Goal: Navigation & Orientation: Go to known website

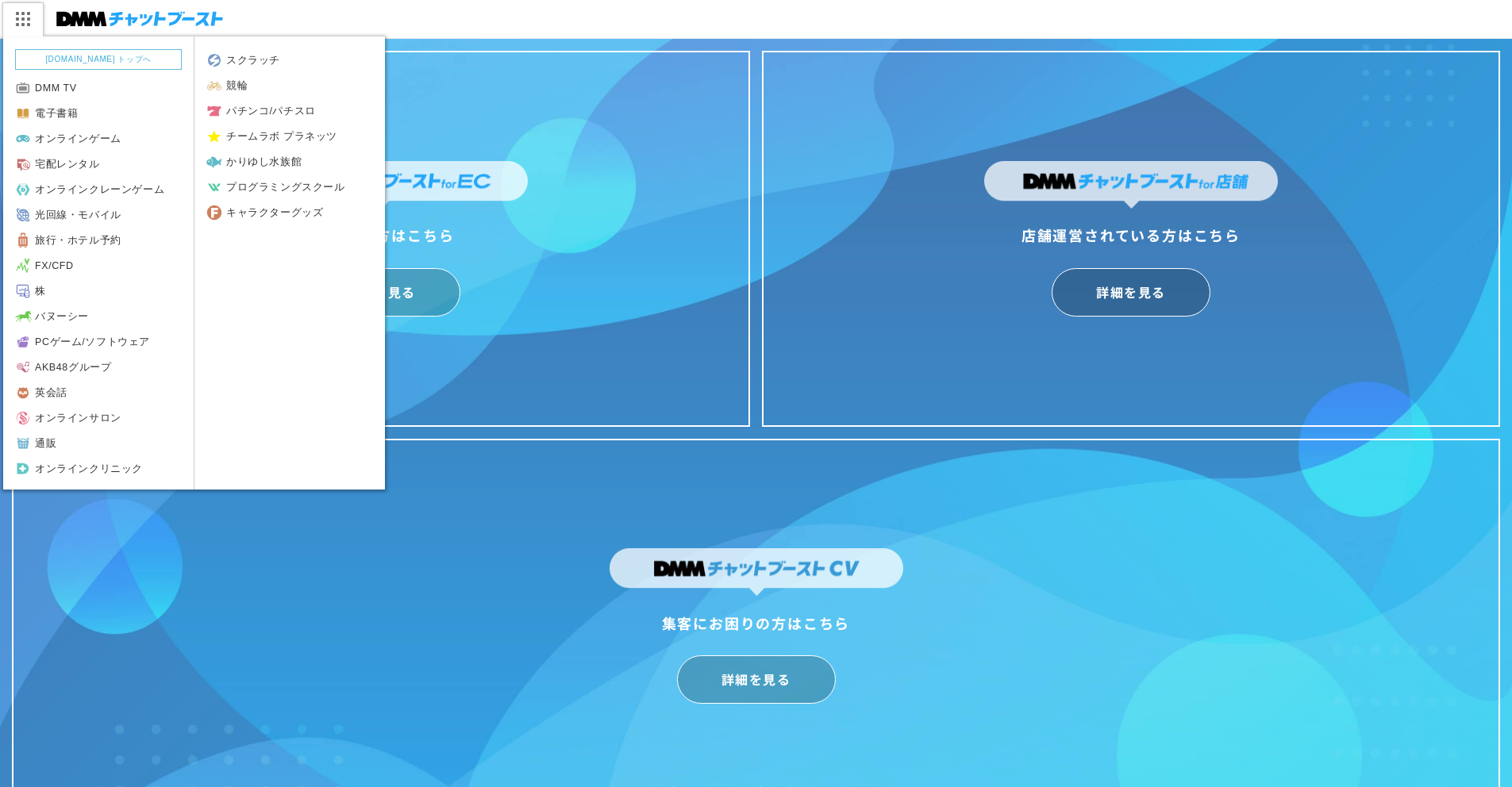
click at [30, 21] on img at bounding box center [22, 19] width 40 height 34
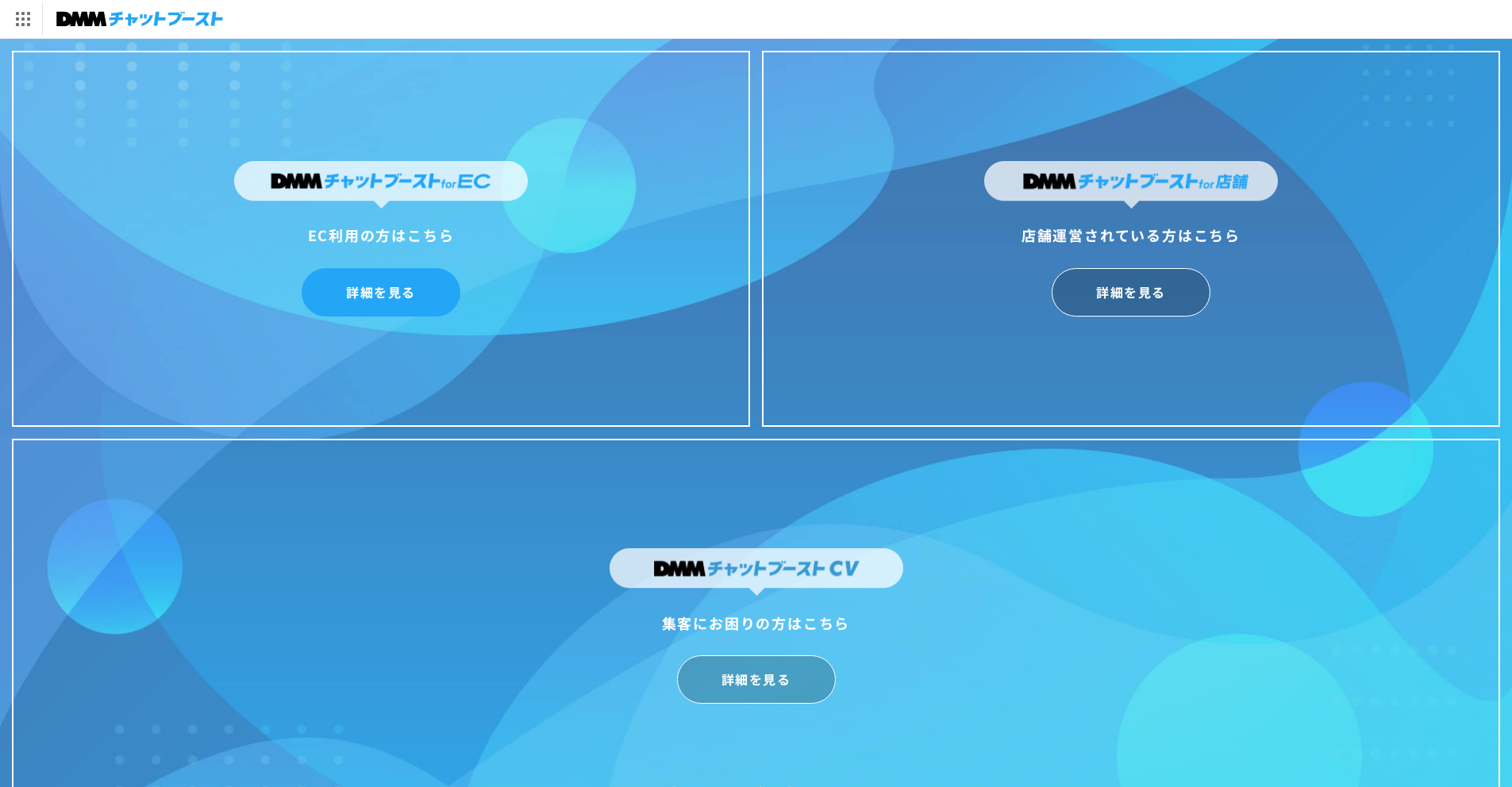
click at [389, 276] on link "詳細を見る" at bounding box center [381, 292] width 158 height 49
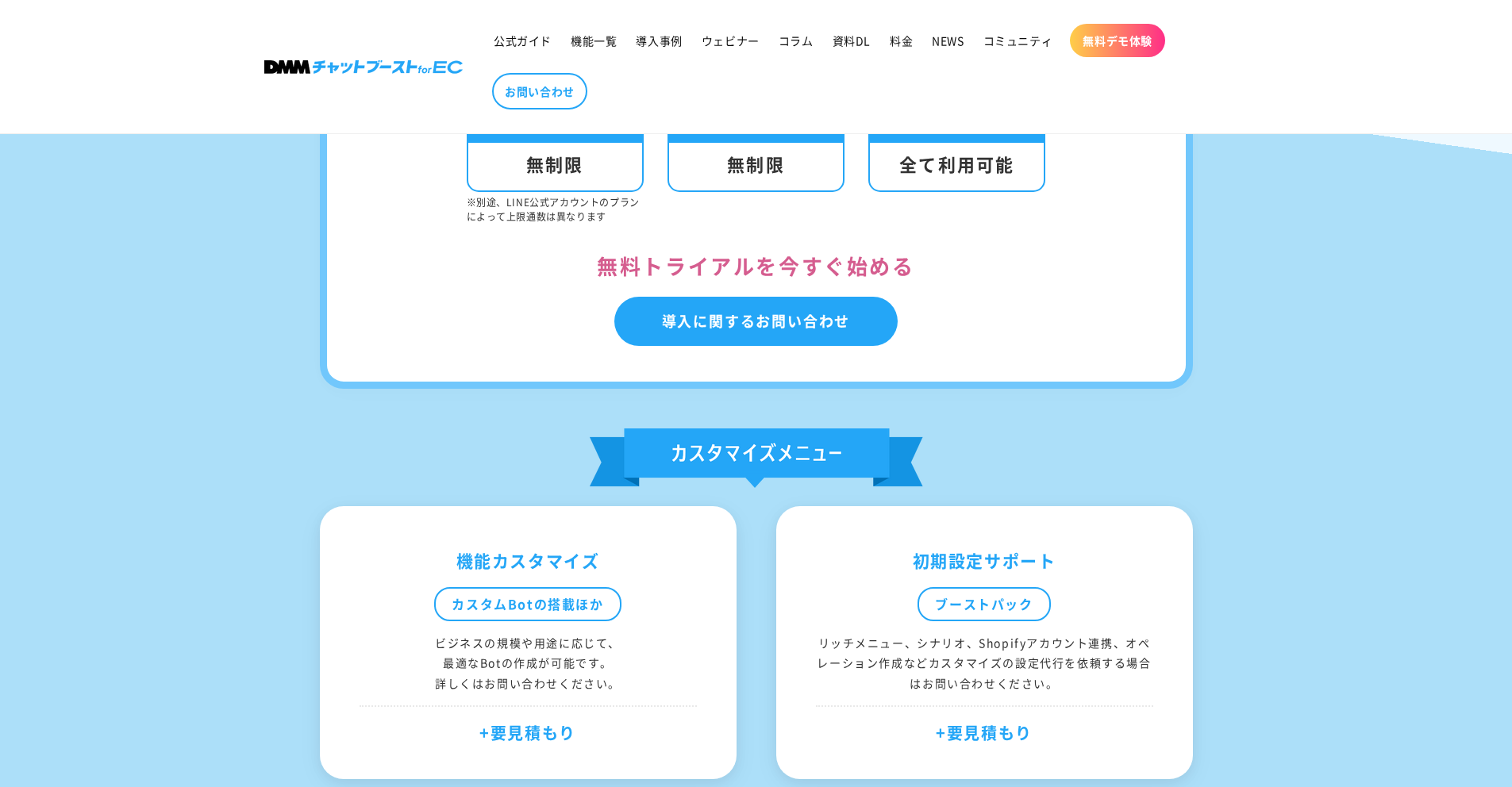
scroll to position [5312, 0]
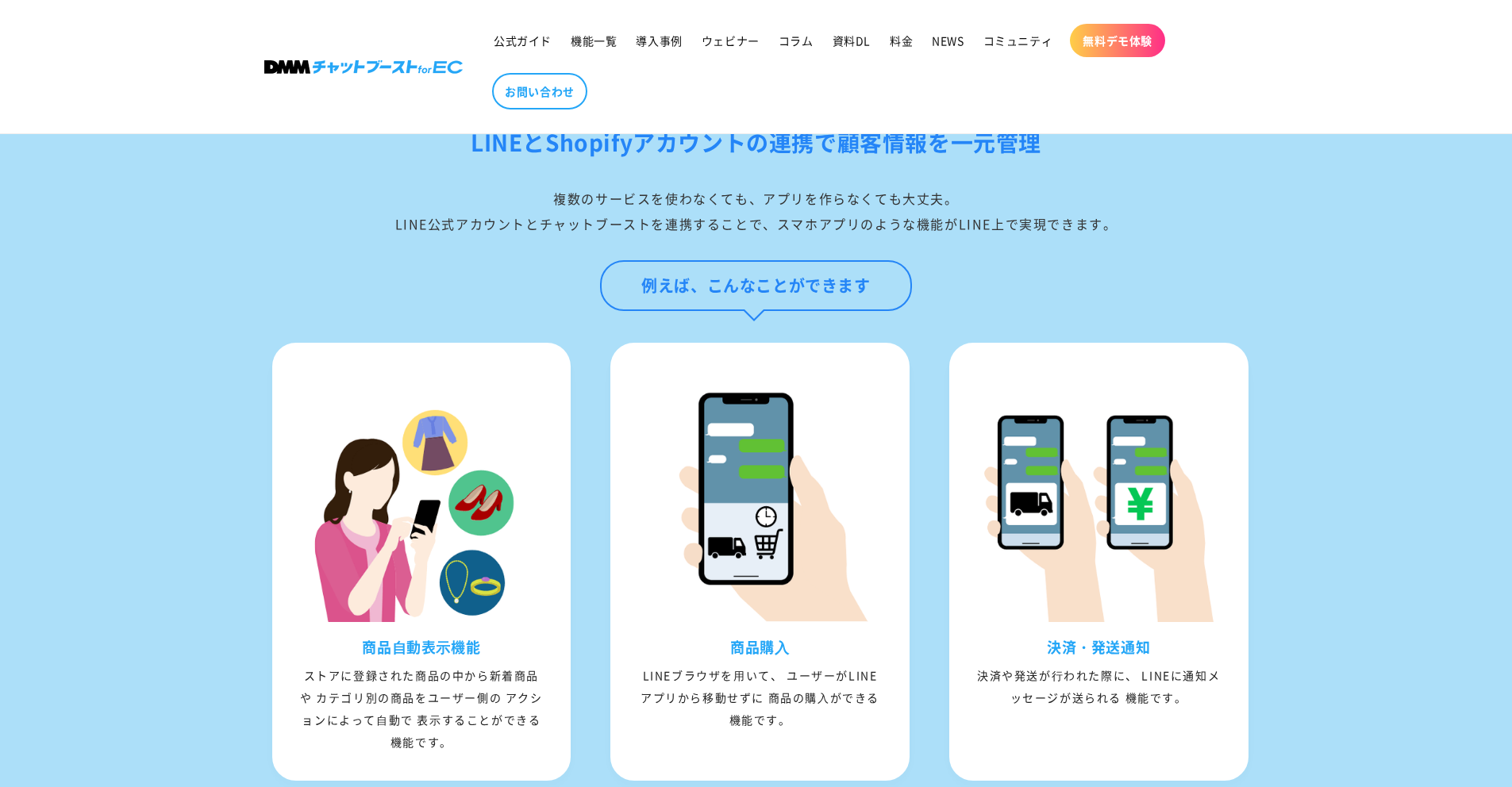
scroll to position [766, 0]
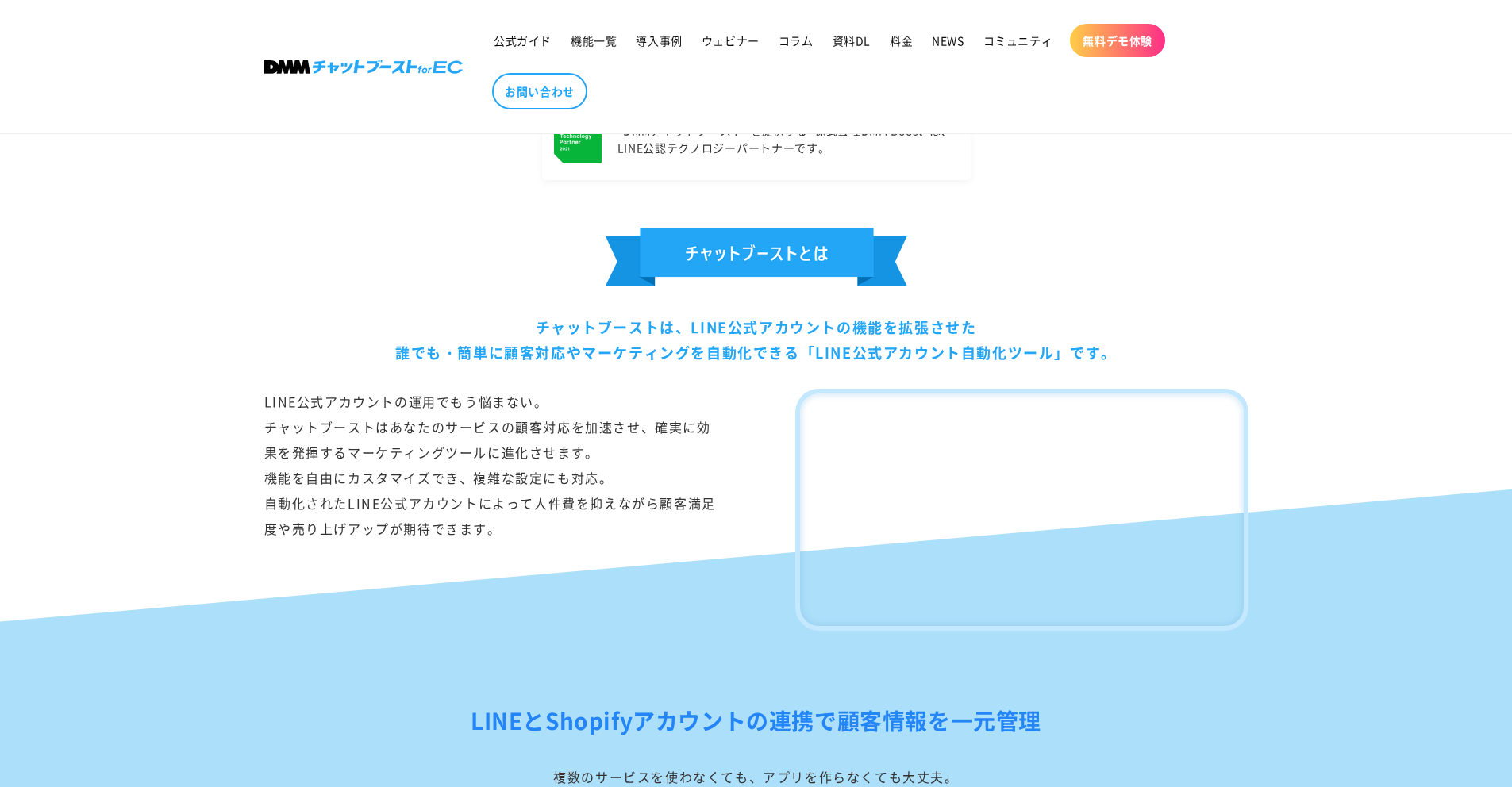
click at [384, 70] on img at bounding box center [363, 66] width 198 height 14
